Goal: Information Seeking & Learning: Learn about a topic

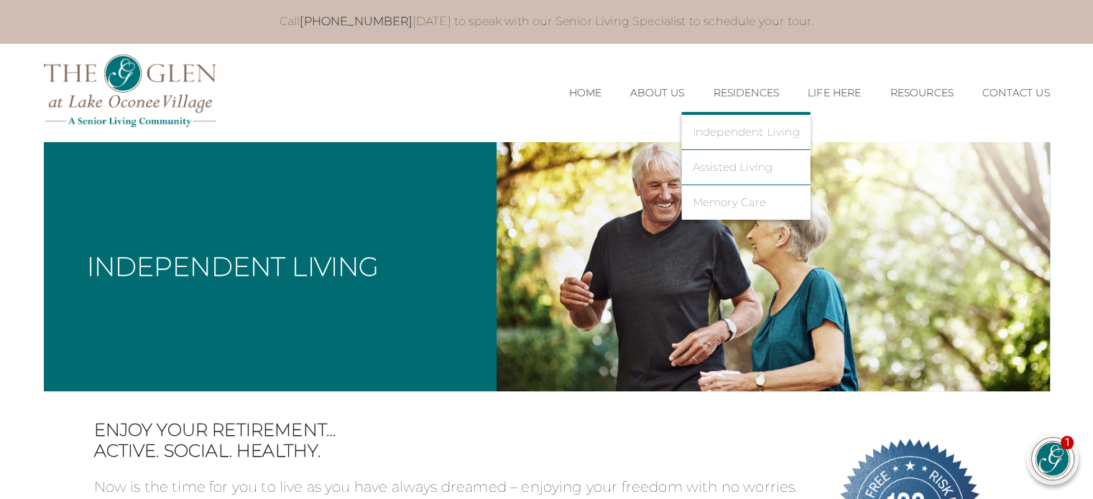
click at [737, 123] on li "Independent Living" at bounding box center [746, 132] width 129 height 35
click at [736, 126] on link "Independent Living" at bounding box center [746, 132] width 107 height 13
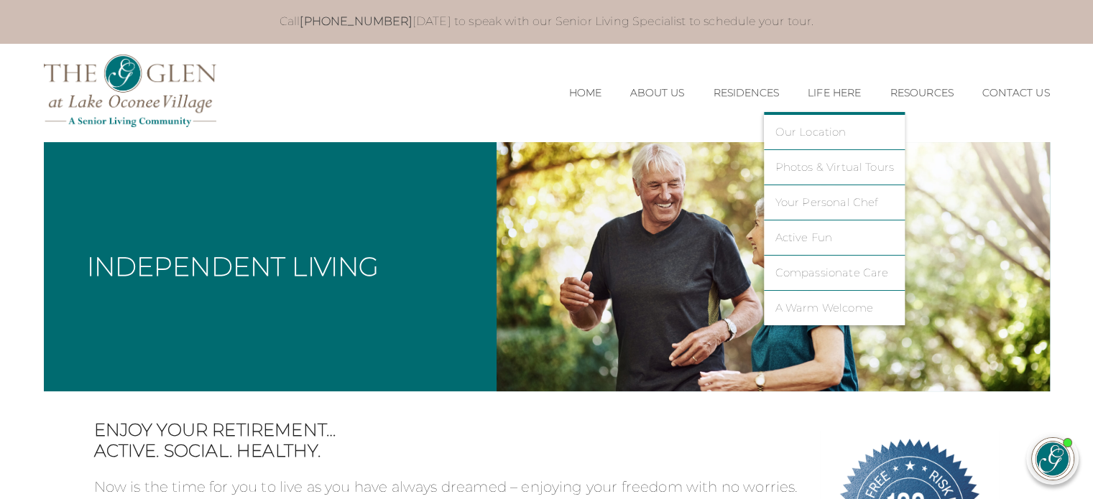
click at [840, 162] on link "Photos & Virtual Tours" at bounding box center [834, 167] width 119 height 13
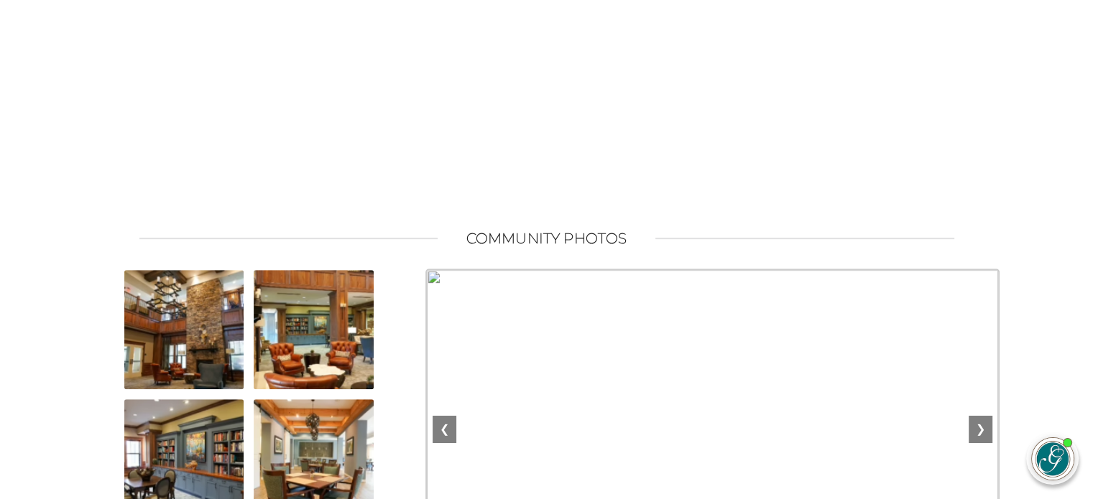
click at [211, 359] on img at bounding box center [184, 330] width 123 height 123
click at [183, 350] on img at bounding box center [184, 330] width 123 height 123
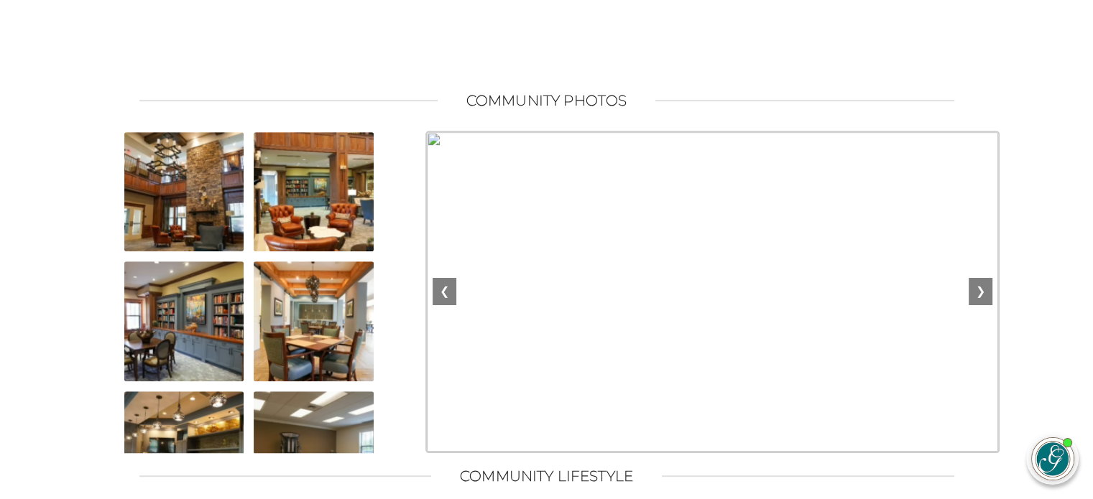
scroll to position [934, 0]
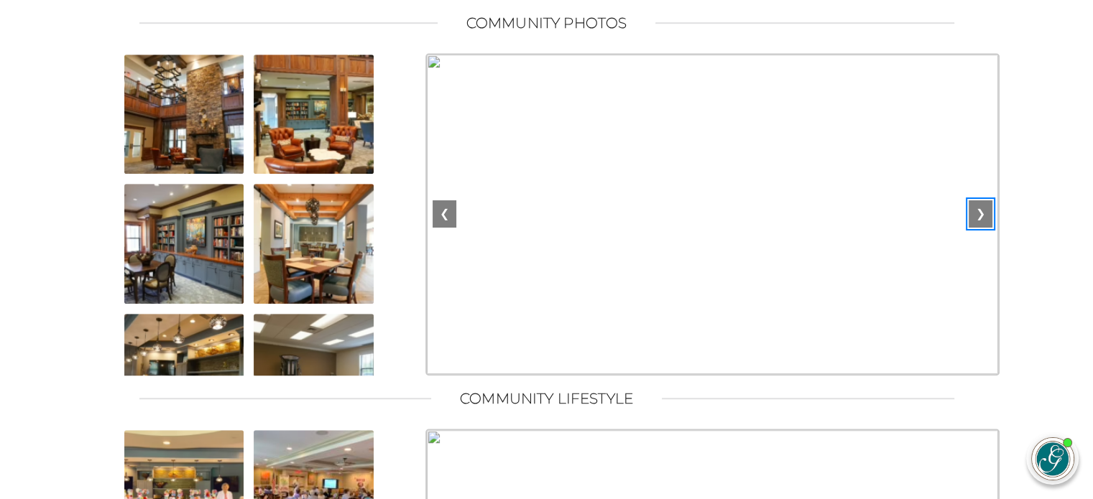
click at [984, 221] on button "❯" at bounding box center [981, 213] width 24 height 27
click at [195, 121] on img at bounding box center [184, 114] width 123 height 123
click at [296, 117] on img at bounding box center [313, 114] width 123 height 123
click at [296, 119] on img at bounding box center [313, 114] width 123 height 123
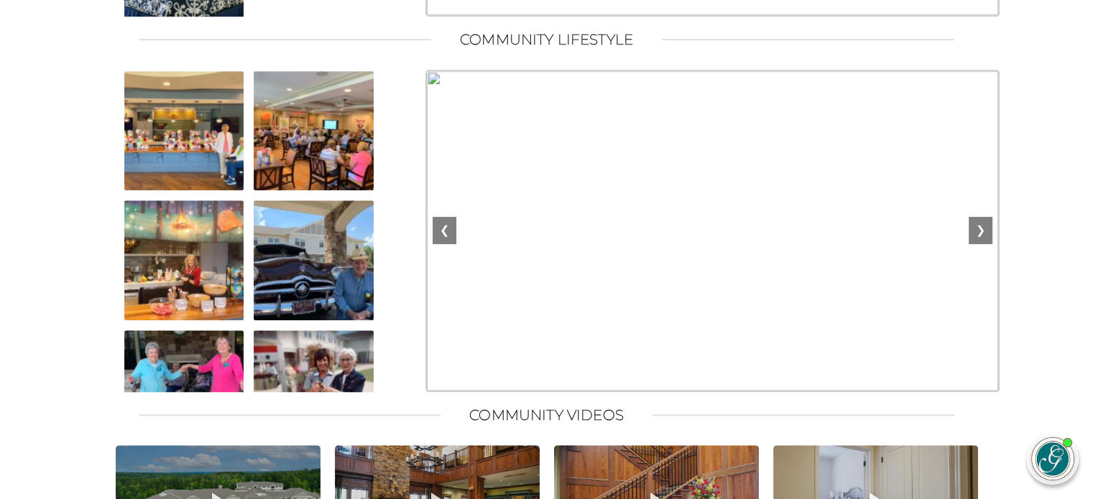
scroll to position [1365, 0]
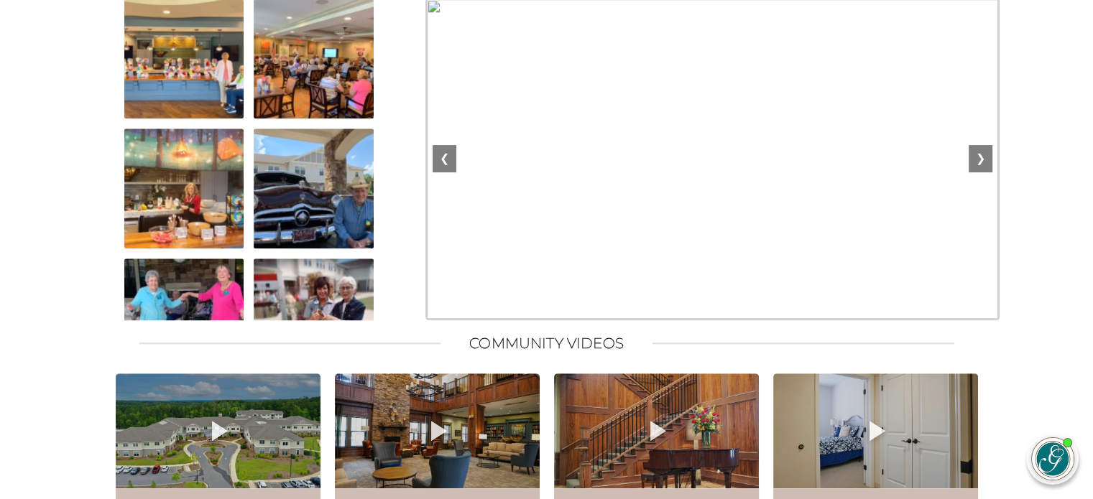
click at [198, 313] on img at bounding box center [184, 318] width 123 height 123
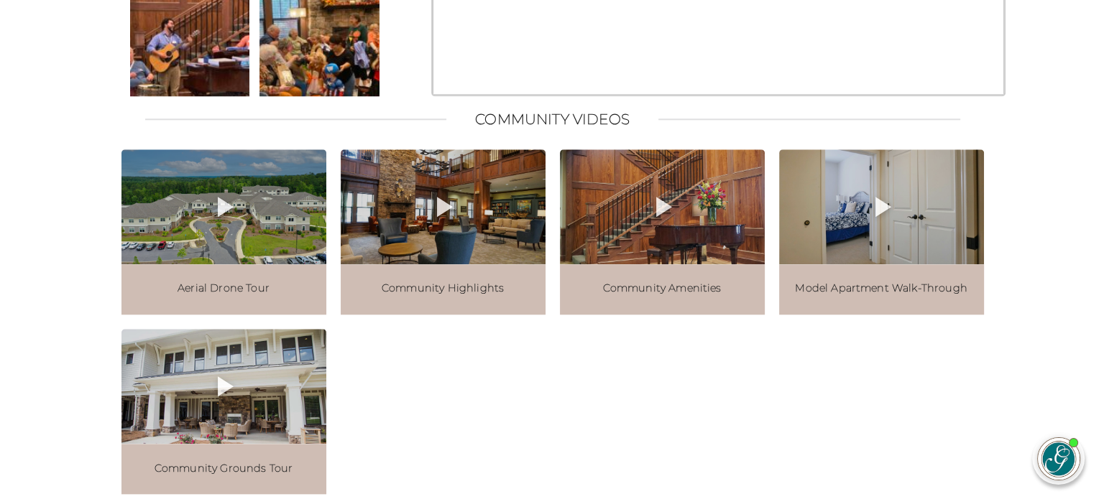
scroll to position [1581, 0]
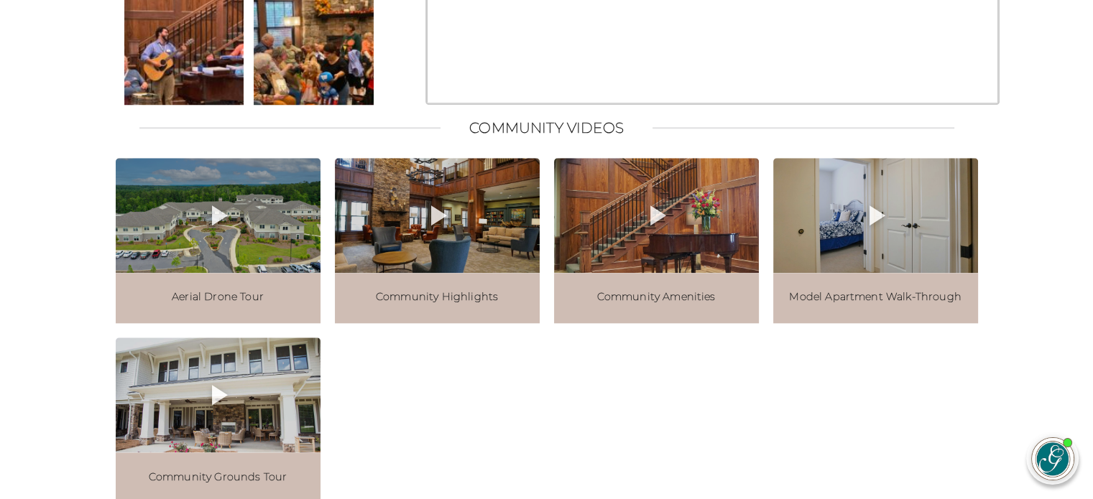
click at [879, 233] on icon at bounding box center [875, 215] width 34 height 34
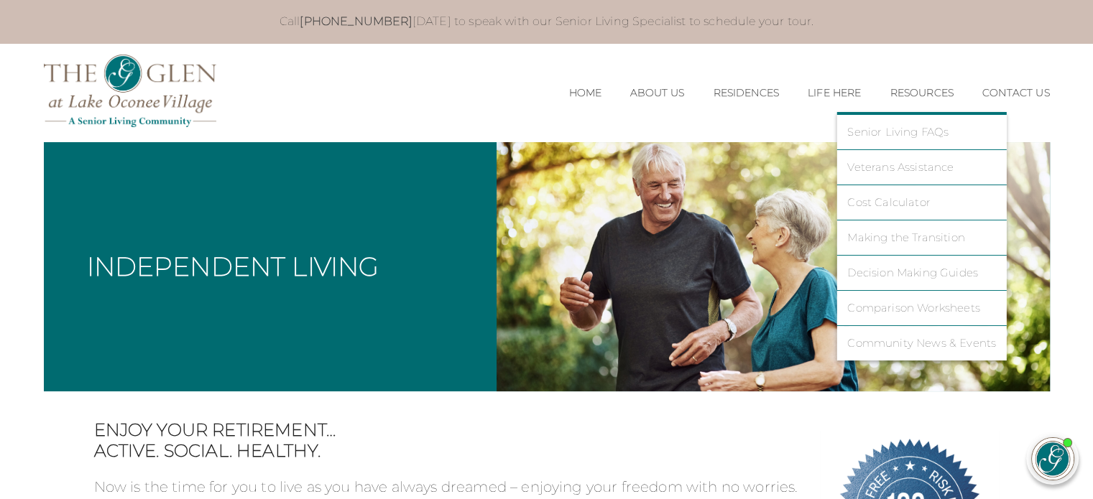
click at [901, 200] on link "Cost Calculator" at bounding box center [921, 202] width 149 height 13
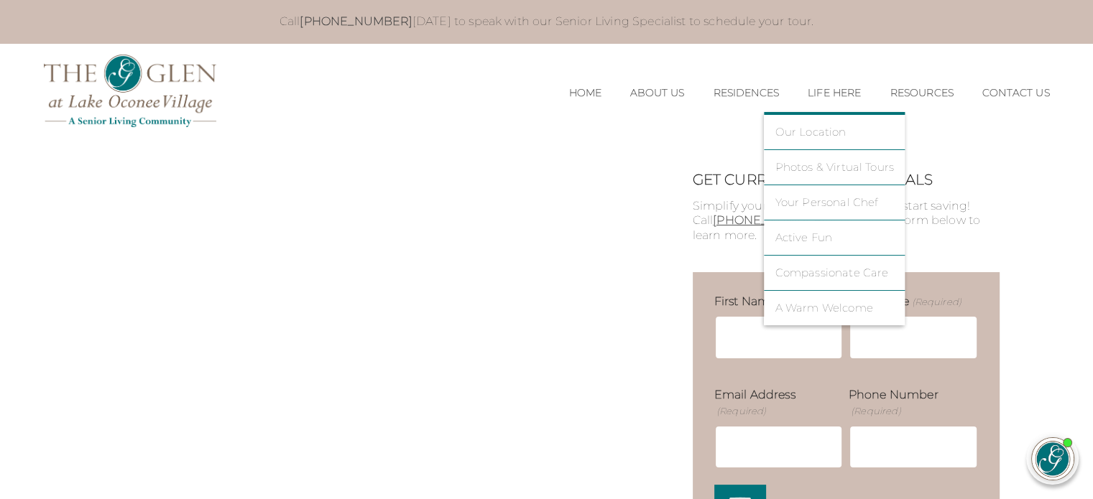
click at [813, 157] on li "Photos & Virtual Tours" at bounding box center [834, 167] width 141 height 35
click at [810, 162] on link "Photos & Virtual Tours" at bounding box center [834, 167] width 119 height 13
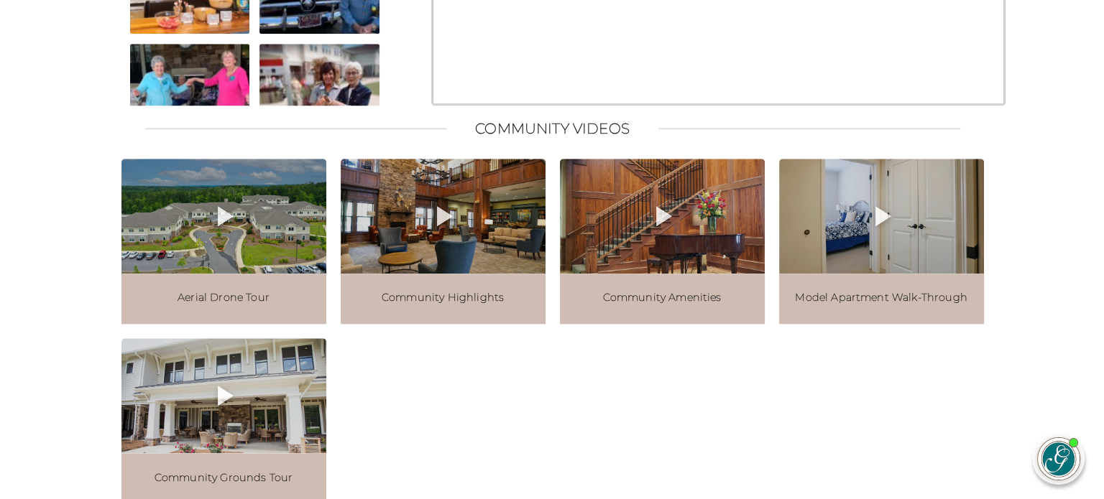
scroll to position [1581, 0]
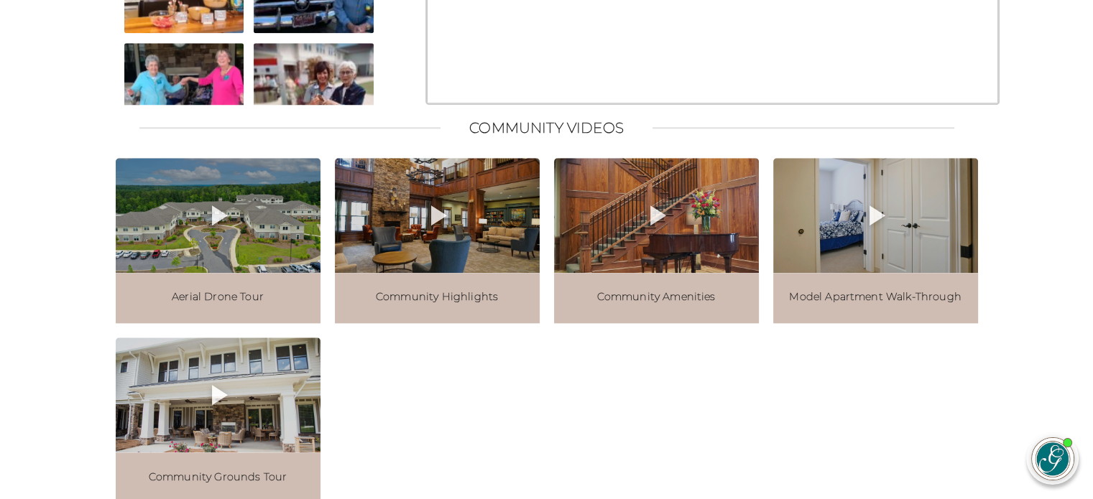
click at [216, 226] on icon at bounding box center [220, 215] width 16 height 20
